Goal: Task Accomplishment & Management: Use online tool/utility

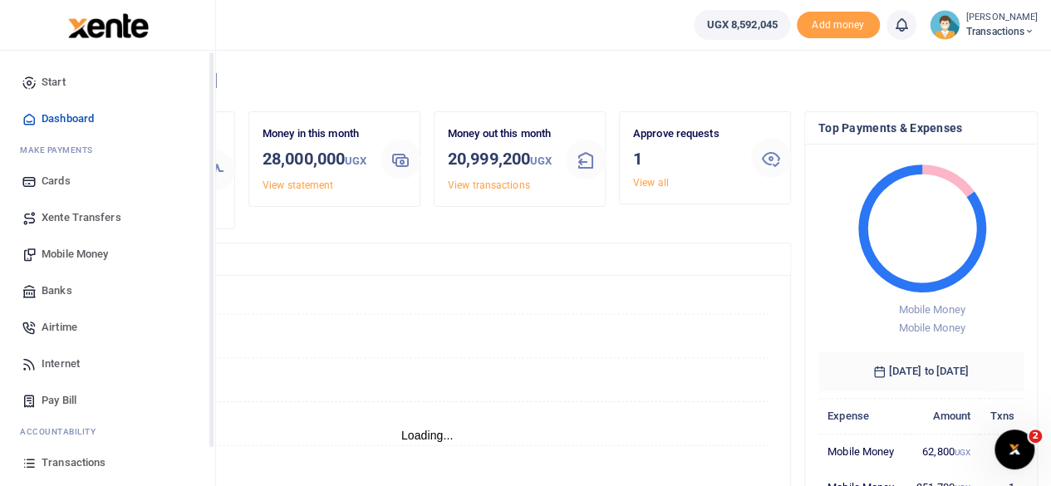
scroll to position [106, 0]
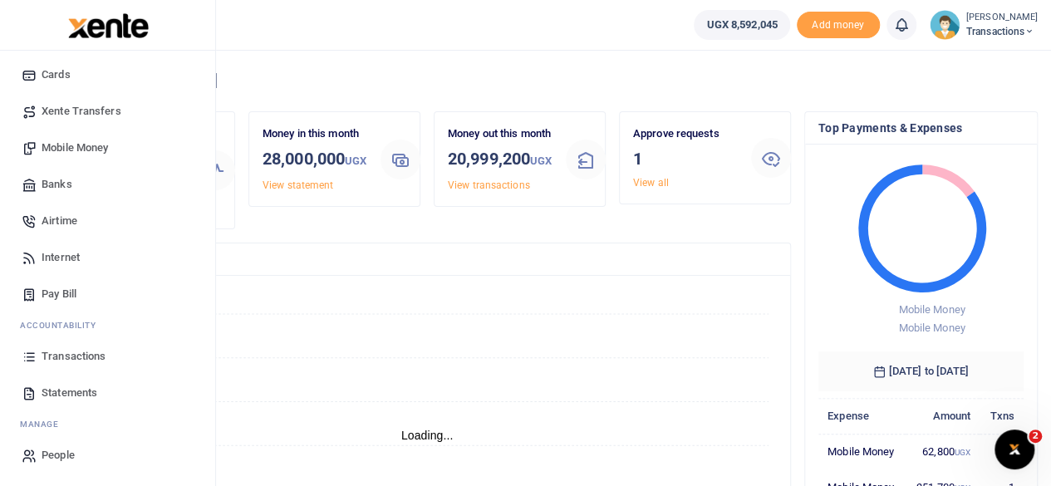
click at [66, 356] on span "Transactions" at bounding box center [74, 356] width 64 height 17
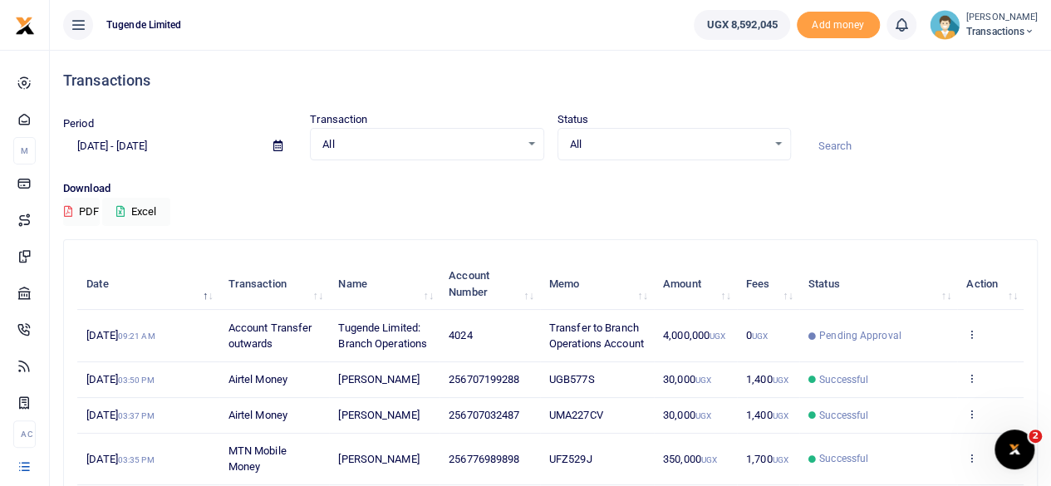
click at [276, 145] on icon at bounding box center [277, 145] width 9 height 11
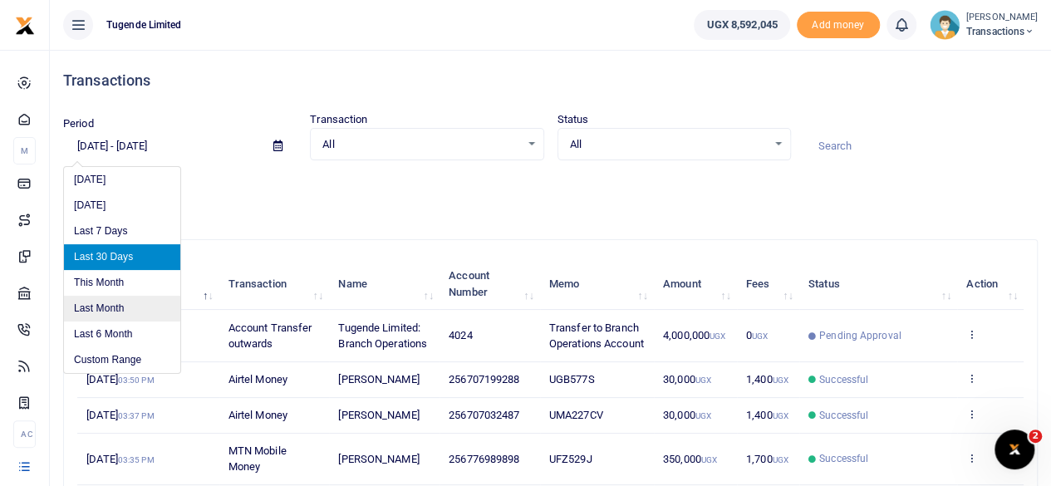
click at [118, 313] on li "Last Month" at bounding box center [122, 309] width 116 height 26
type input "08/01/2025 - 08/31/2025"
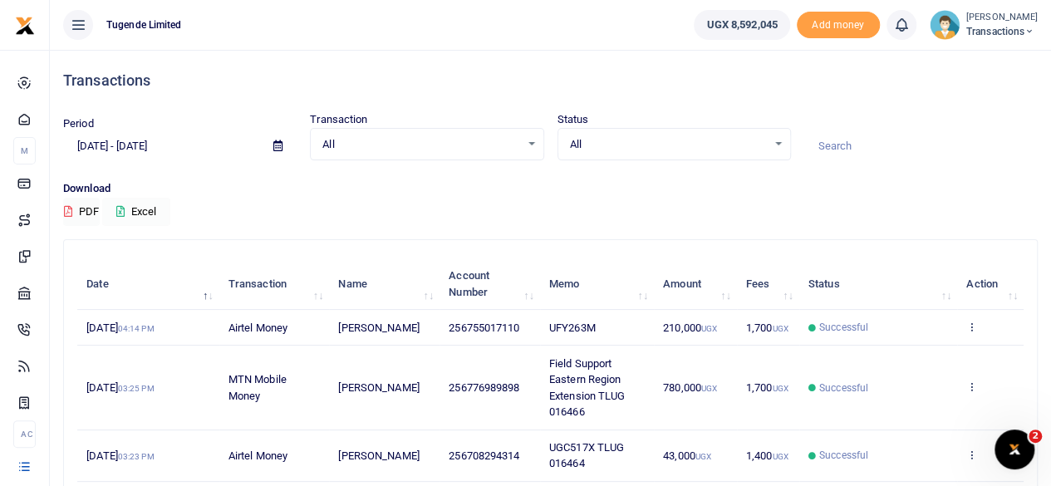
click at [141, 208] on button "Excel" at bounding box center [136, 212] width 68 height 28
